Goal: Information Seeking & Learning: Understand process/instructions

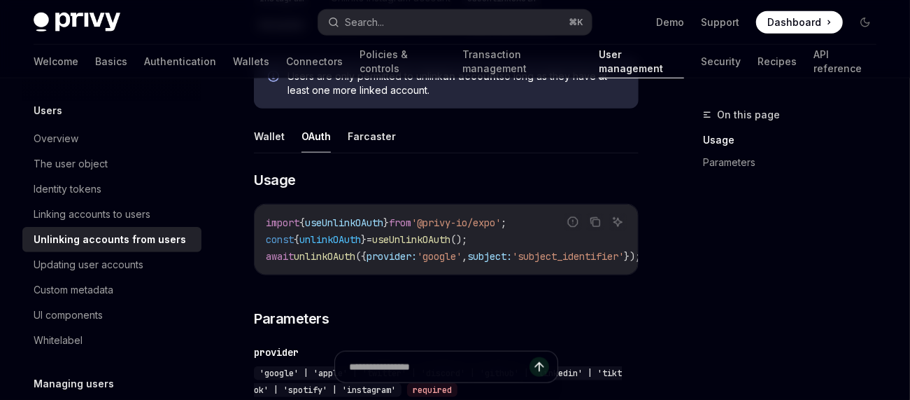
scroll to position [698, 0]
click at [458, 250] on span "'google'" at bounding box center [439, 254] width 45 height 13
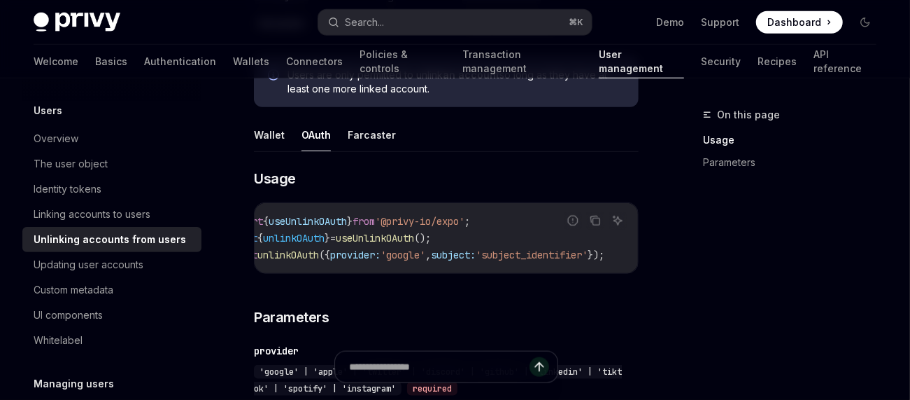
scroll to position [0, 0]
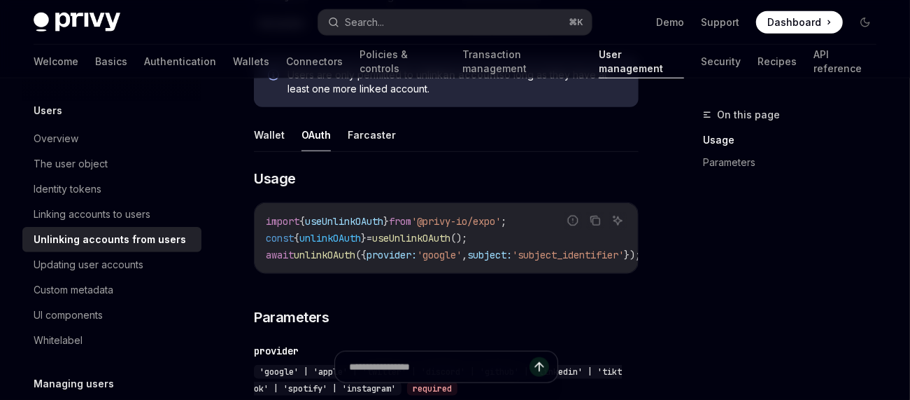
click at [363, 218] on span "useUnlinkOAuth" at bounding box center [344, 221] width 78 height 13
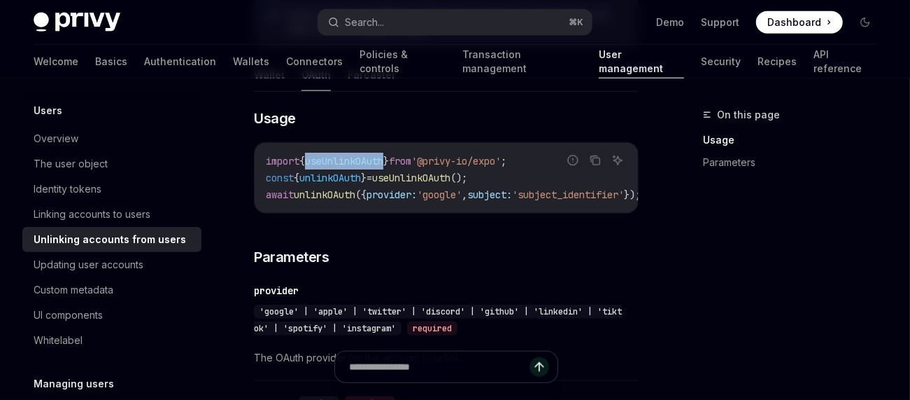
scroll to position [758, 0]
click at [363, 160] on span "useUnlinkOAuth" at bounding box center [344, 161] width 78 height 13
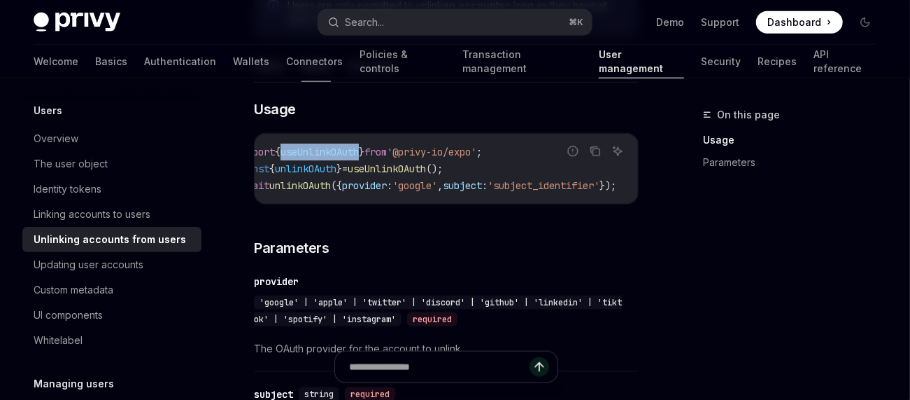
scroll to position [0, 0]
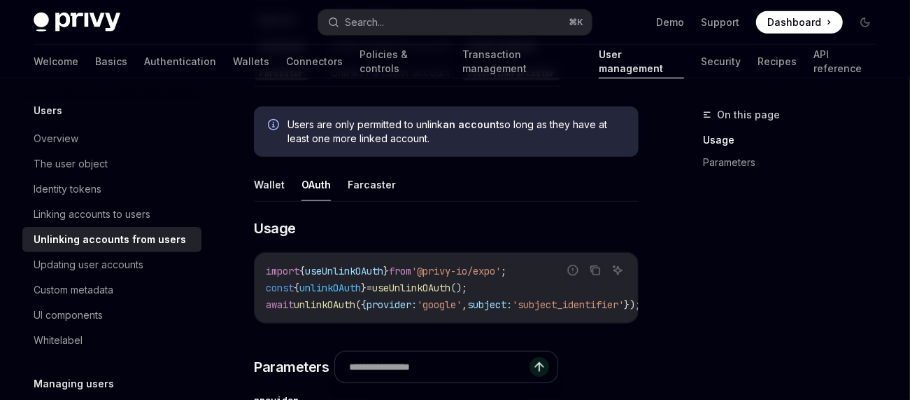
scroll to position [645, 0]
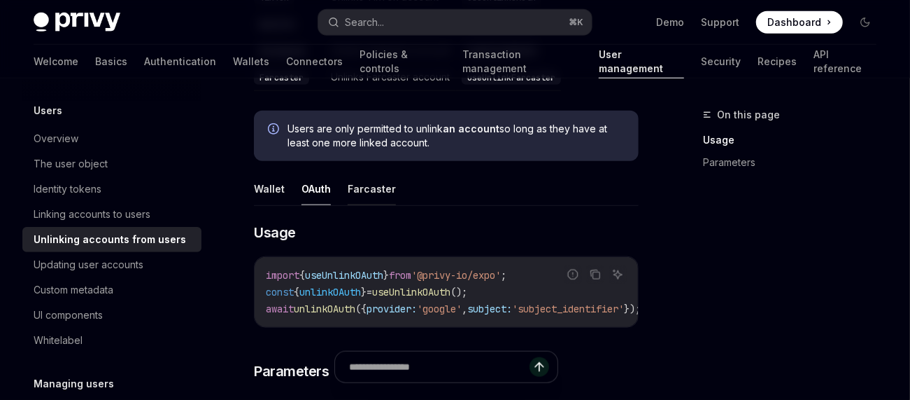
click at [372, 186] on button "Farcaster" at bounding box center [372, 188] width 48 height 33
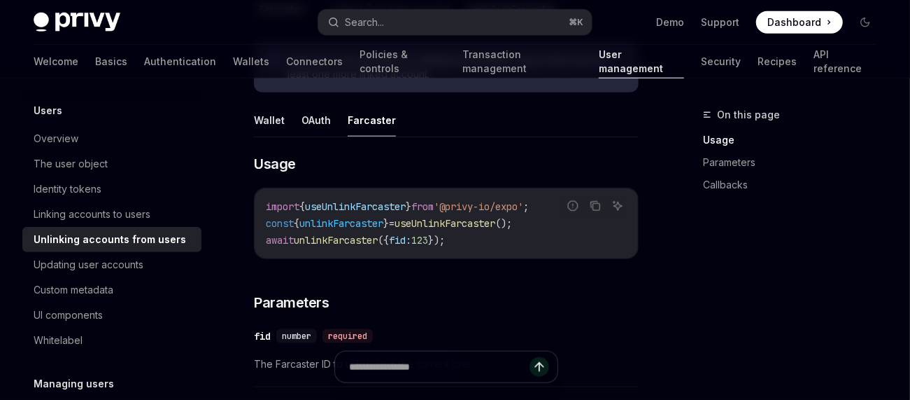
scroll to position [697, 0]
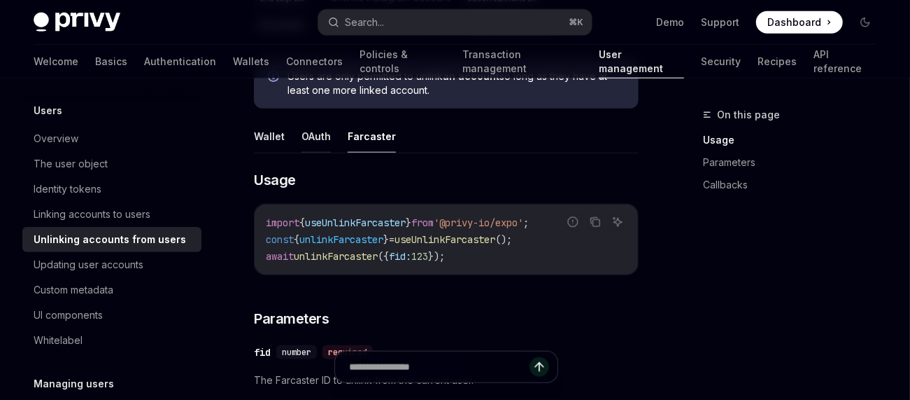
click at [329, 128] on button "OAuth" at bounding box center [316, 136] width 29 height 33
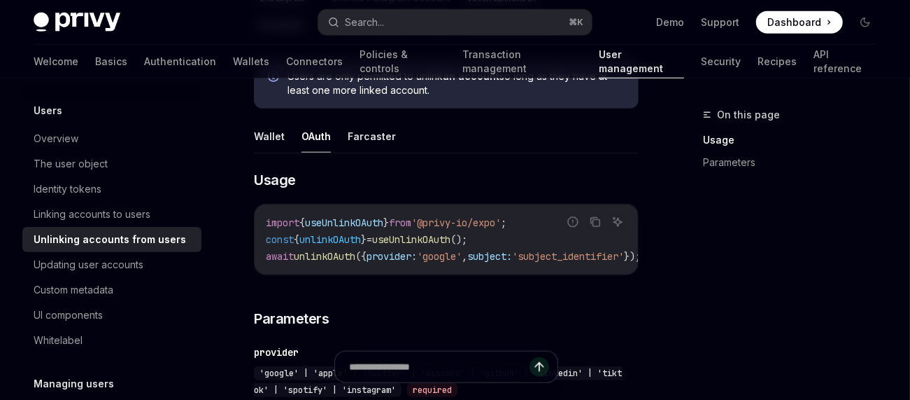
click at [342, 251] on span "unlinkOAuth" at bounding box center [325, 256] width 62 height 13
copy span "unlinkOAuth"
type textarea "*"
